Goal: Transaction & Acquisition: Purchase product/service

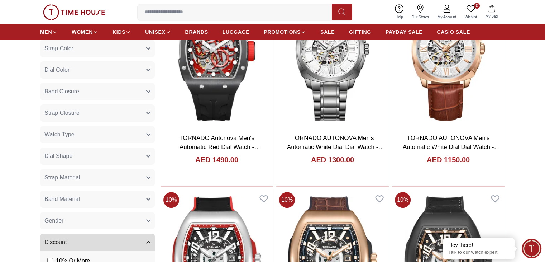
scroll to position [323, 0]
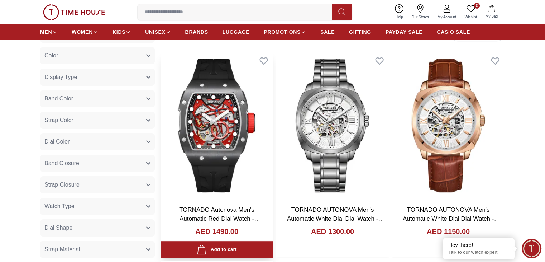
click at [213, 132] on img at bounding box center [217, 125] width 113 height 148
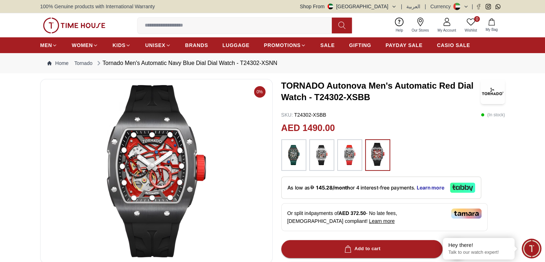
click at [322, 154] on img at bounding box center [322, 155] width 18 height 24
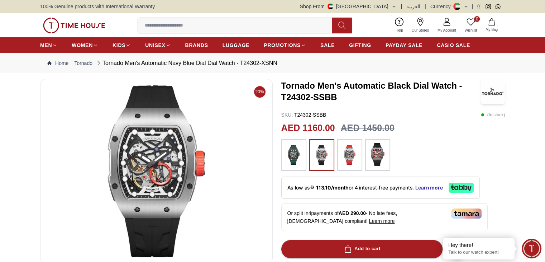
click at [371, 148] on img at bounding box center [378, 154] width 18 height 23
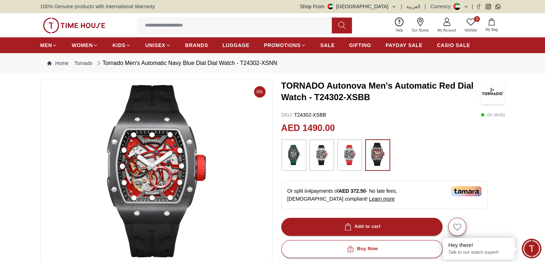
click at [326, 160] on img at bounding box center [322, 155] width 18 height 24
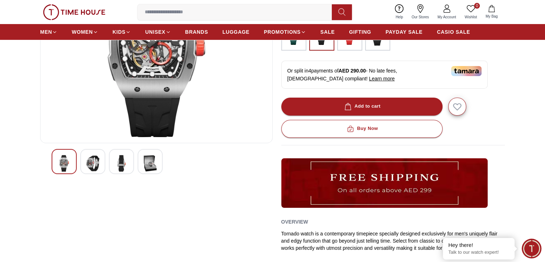
scroll to position [108, 0]
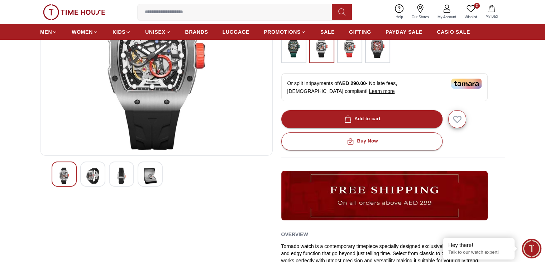
click at [124, 175] on img at bounding box center [121, 175] width 13 height 16
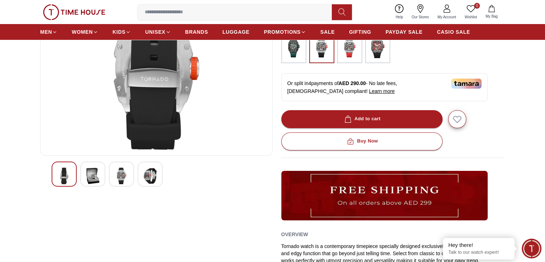
click at [109, 181] on div at bounding box center [121, 173] width 25 height 25
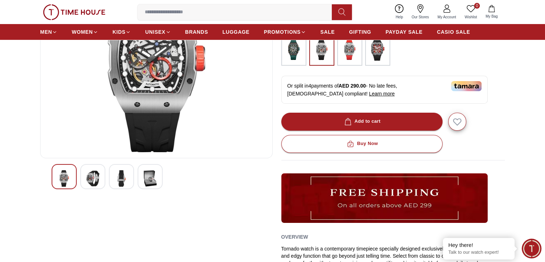
scroll to position [36, 0]
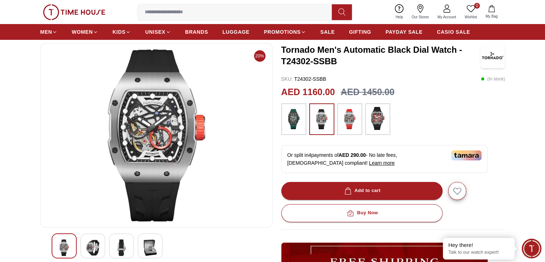
click at [344, 113] on img at bounding box center [350, 119] width 18 height 24
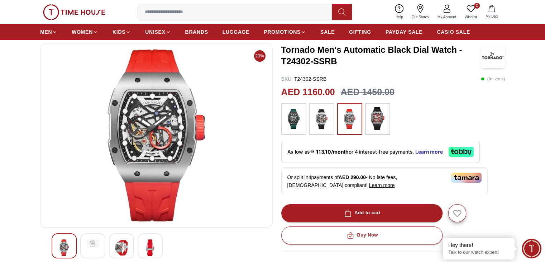
click at [328, 123] on img at bounding box center [322, 119] width 18 height 24
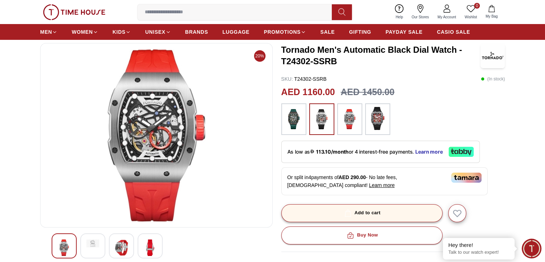
drag, startPoint x: 375, startPoint y: 210, endPoint x: 462, endPoint y: 143, distance: 110.1
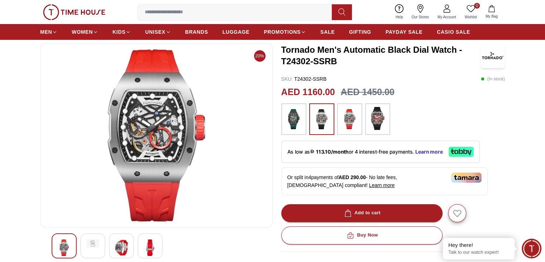
click at [375, 210] on div "Add to cart" at bounding box center [362, 213] width 38 height 8
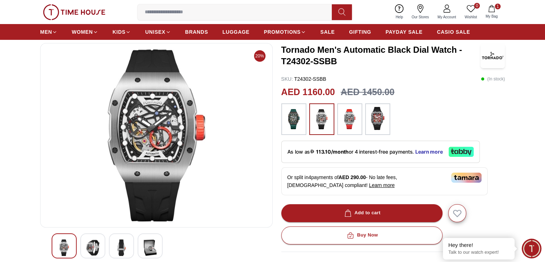
click at [494, 14] on span "My Bag" at bounding box center [492, 16] width 18 height 5
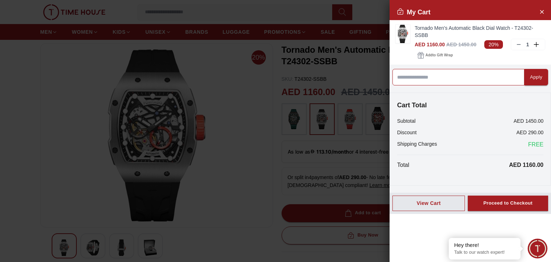
click at [453, 79] on input at bounding box center [458, 77] width 132 height 16
type input "******"
click at [530, 74] on div "Apply" at bounding box center [536, 77] width 12 height 8
click at [482, 82] on input at bounding box center [458, 77] width 132 height 16
type input "******"
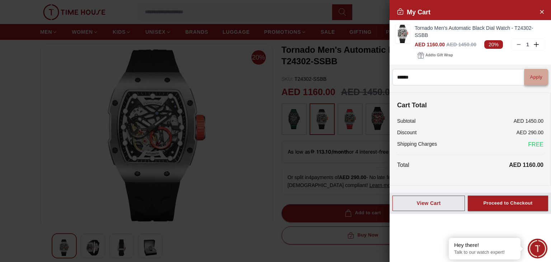
click at [530, 74] on div "Apply" at bounding box center [536, 77] width 12 height 8
click at [541, 10] on icon "Close Account" at bounding box center [541, 11] width 6 height 9
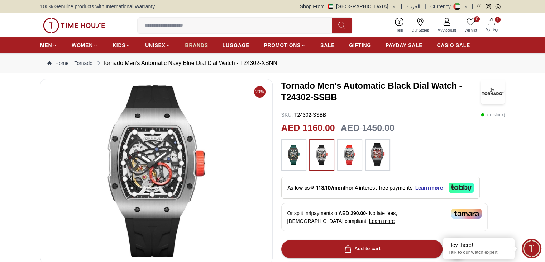
click at [196, 44] on span "BRANDS" at bounding box center [196, 45] width 23 height 7
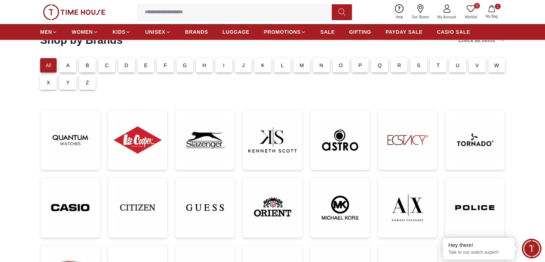
scroll to position [72, 0]
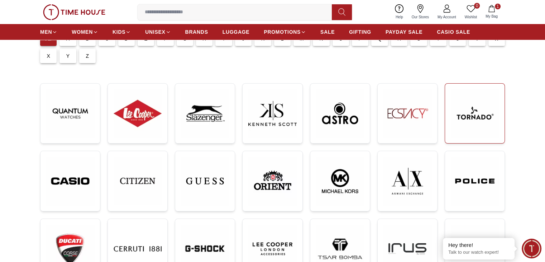
click at [457, 110] on img at bounding box center [475, 113] width 48 height 48
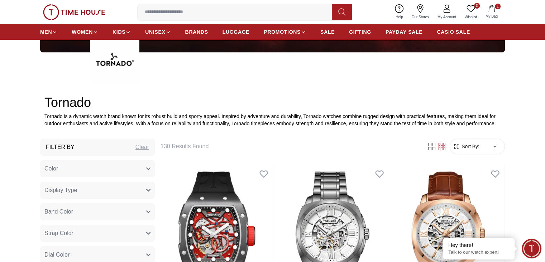
scroll to position [287, 0]
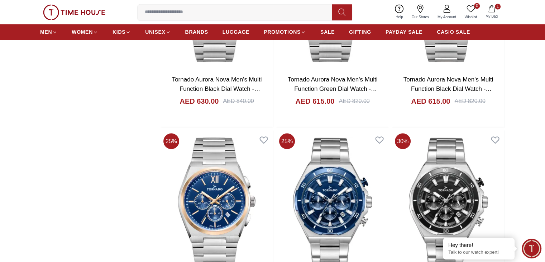
scroll to position [1219, 0]
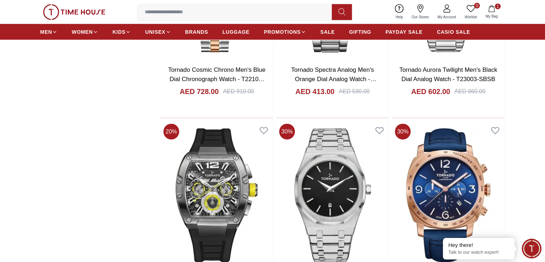
scroll to position [4484, 0]
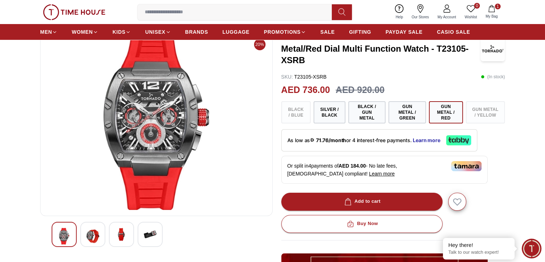
scroll to position [108, 0]
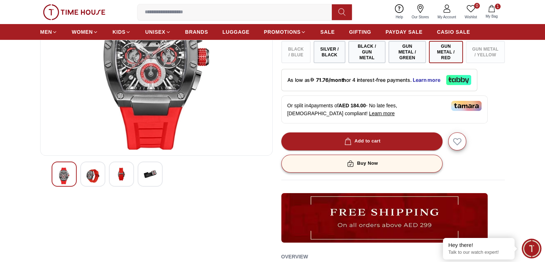
click at [376, 159] on div "Buy Now" at bounding box center [362, 163] width 32 height 8
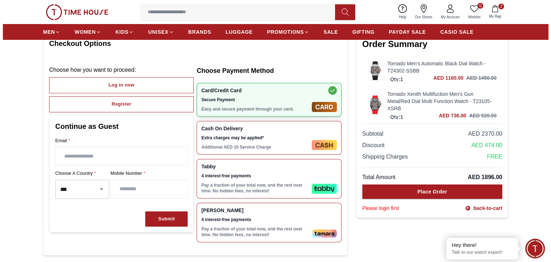
scroll to position [36, 0]
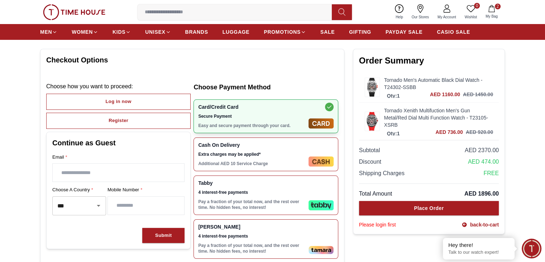
click at [486, 11] on button "2 My Bag" at bounding box center [491, 12] width 21 height 17
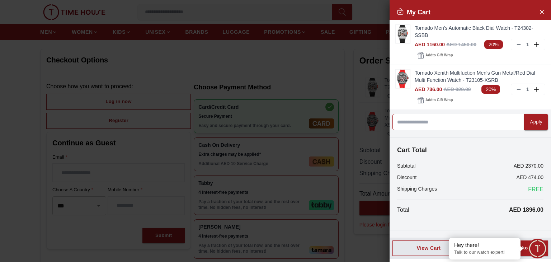
click at [432, 124] on input at bounding box center [458, 122] width 132 height 16
click at [520, 43] on icon at bounding box center [518, 45] width 6 height 6
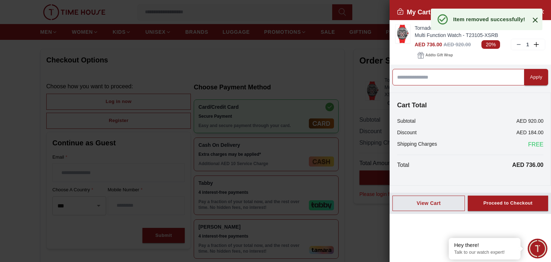
click at [478, 81] on input at bounding box center [458, 77] width 132 height 16
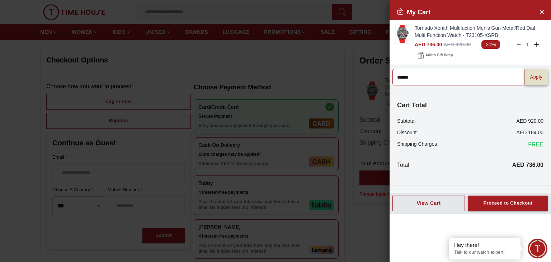
type input "******"
click at [530, 75] on div "Apply" at bounding box center [536, 77] width 12 height 8
